Goal: Task Accomplishment & Management: Use online tool/utility

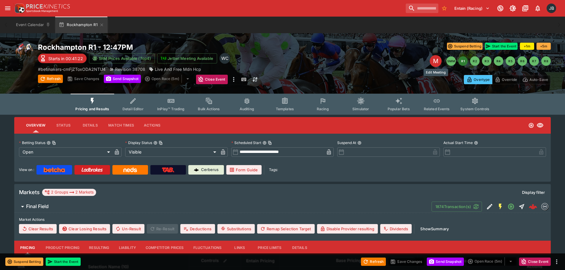
click at [435, 62] on div "M" at bounding box center [436, 61] width 12 height 12
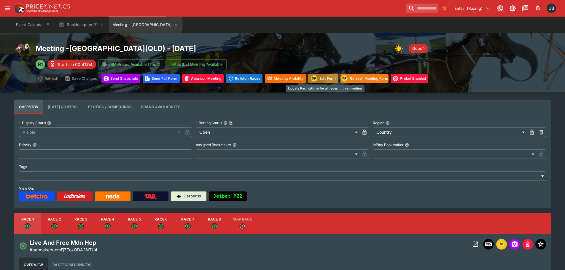
click at [318, 80] on img "racingform" at bounding box center [314, 78] width 8 height 7
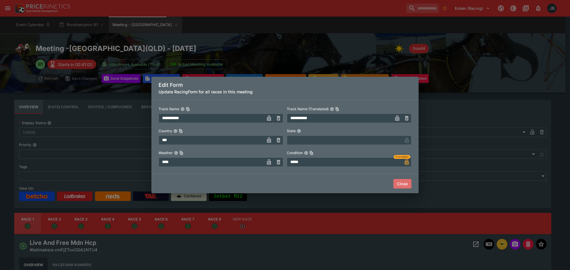
click at [401, 181] on button "Close" at bounding box center [402, 183] width 18 height 9
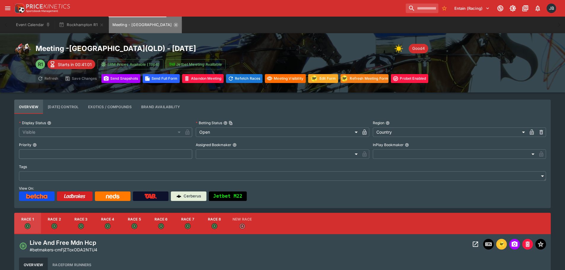
click at [174, 27] on icon "Meeting - Rockhampton" at bounding box center [176, 25] width 5 height 5
